Goal: Task Accomplishment & Management: Use online tool/utility

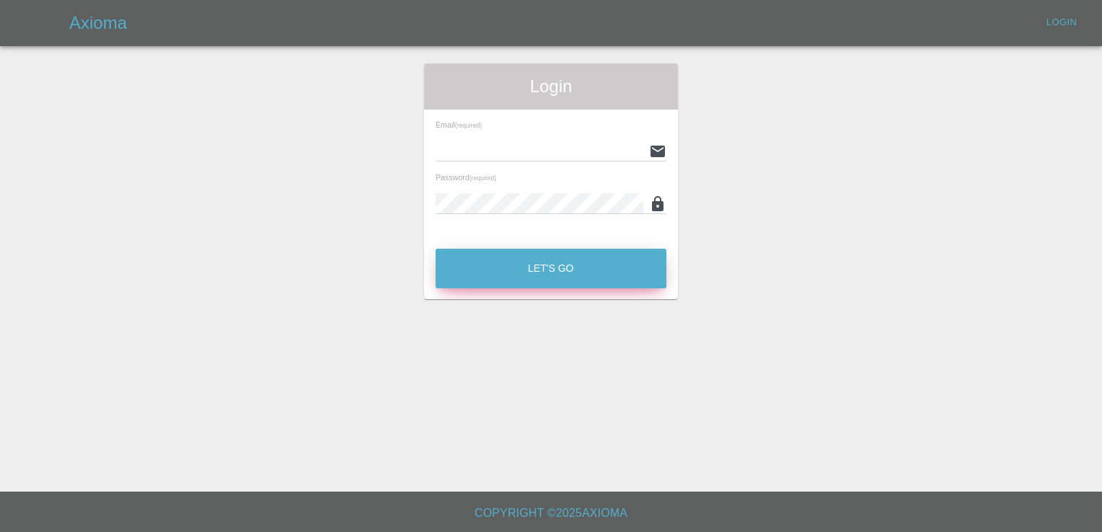
type input "[EMAIL_ADDRESS][DOMAIN_NAME]"
click at [591, 267] on button "Let's Go" at bounding box center [551, 269] width 231 height 40
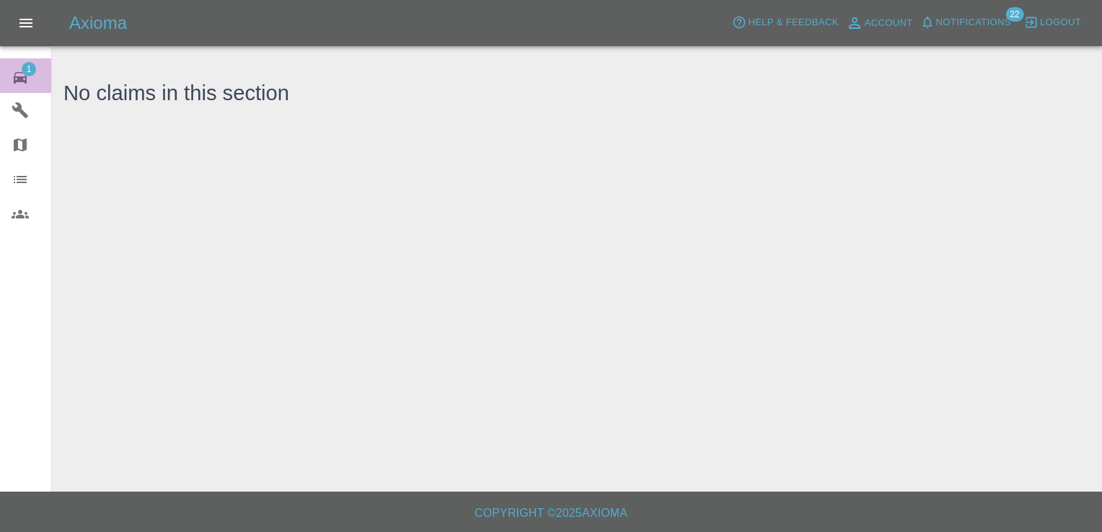
click at [36, 66] on div "1" at bounding box center [32, 76] width 40 height 21
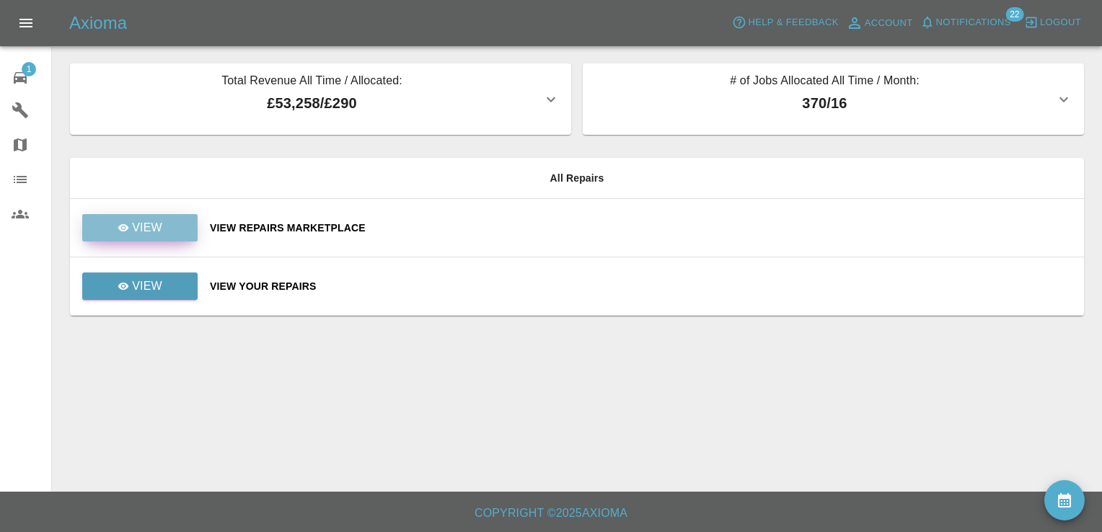
click at [157, 227] on p "View" at bounding box center [147, 227] width 30 height 17
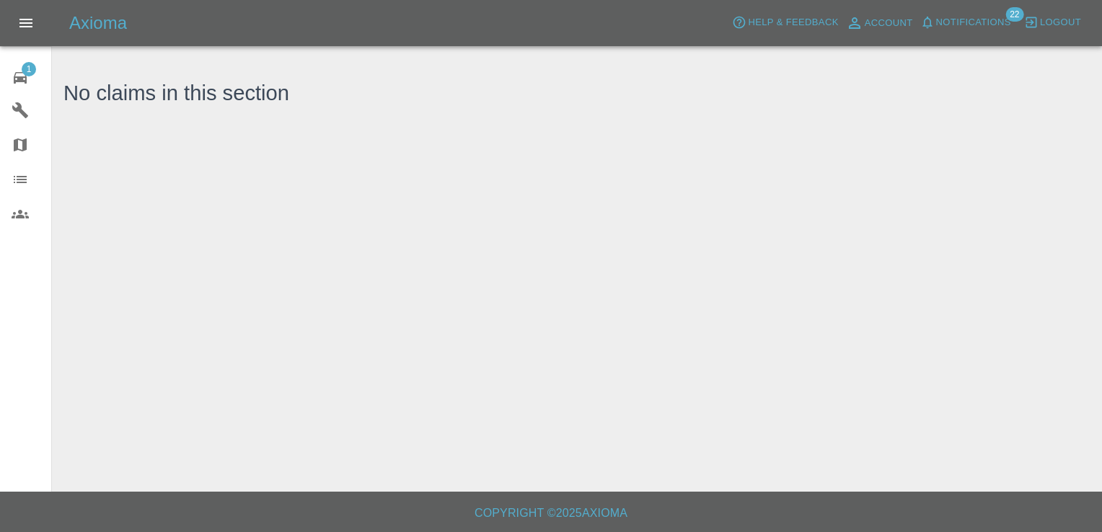
click at [20, 69] on icon at bounding box center [20, 77] width 17 height 17
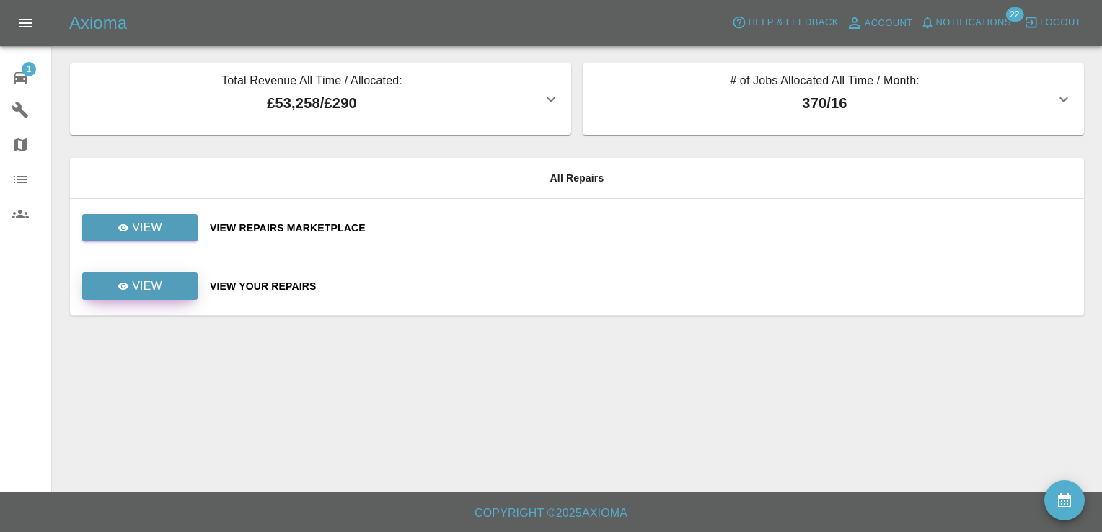
click at [159, 281] on p "View" at bounding box center [147, 286] width 30 height 17
